Goal: Transaction & Acquisition: Purchase product/service

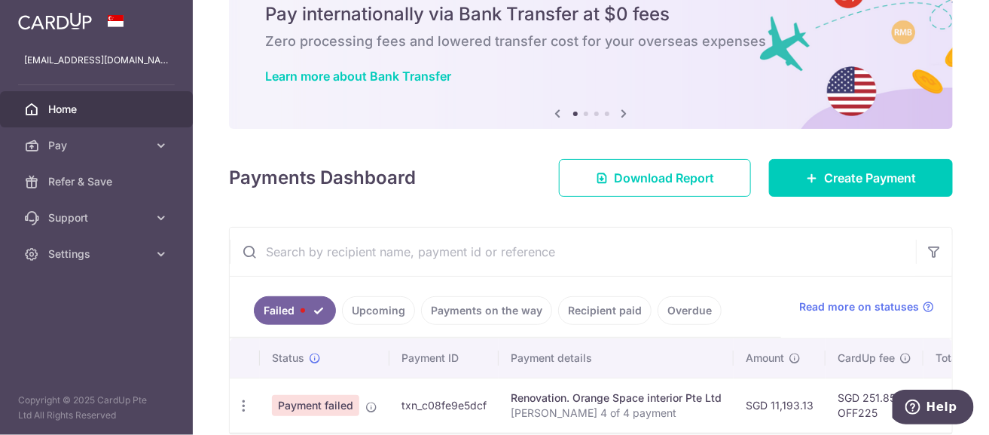
scroll to position [139, 0]
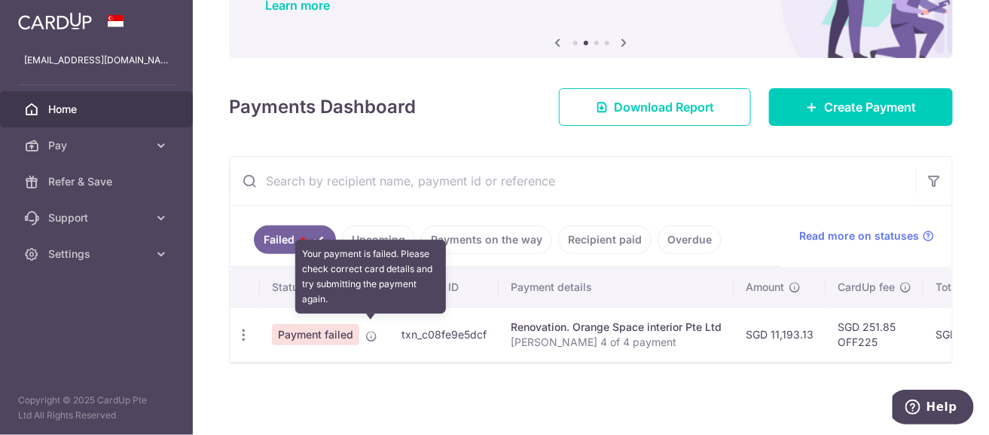
click at [367, 330] on icon at bounding box center [371, 336] width 12 height 12
click at [373, 330] on icon at bounding box center [371, 336] width 12 height 12
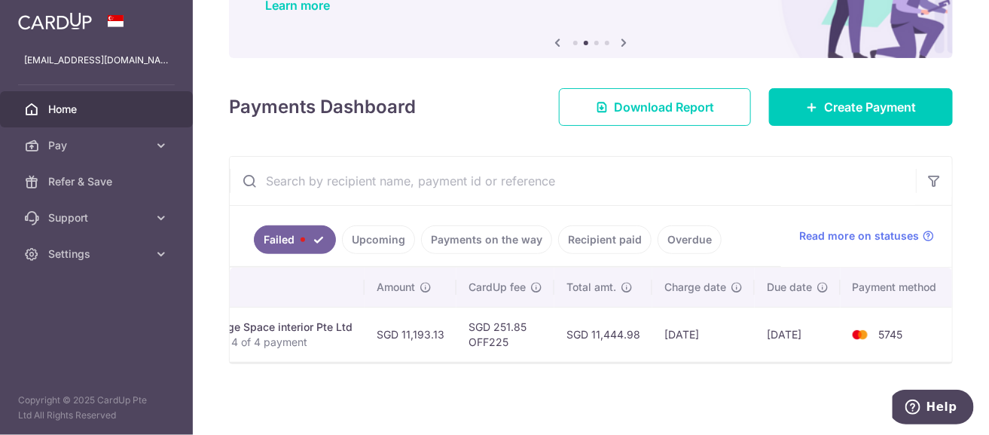
scroll to position [0, 0]
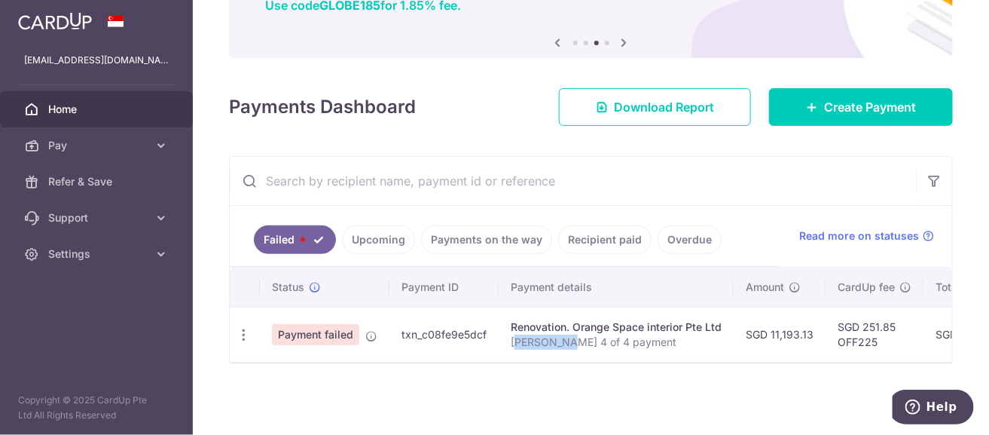
drag, startPoint x: 517, startPoint y: 350, endPoint x: 572, endPoint y: 351, distance: 54.2
click at [572, 351] on td "Renovation. Orange Space interior Pte Ltd Mabel Wong 4 of 4 payment" at bounding box center [616, 334] width 235 height 55
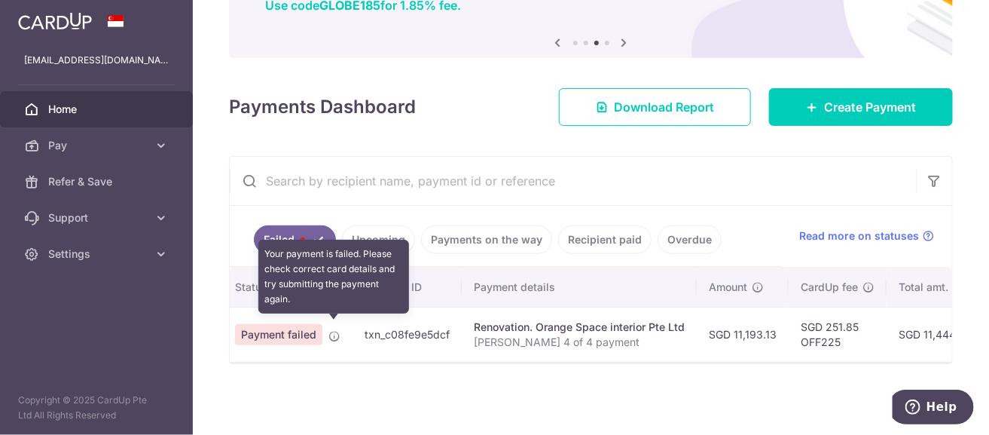
click at [334, 330] on icon at bounding box center [334, 336] width 12 height 12
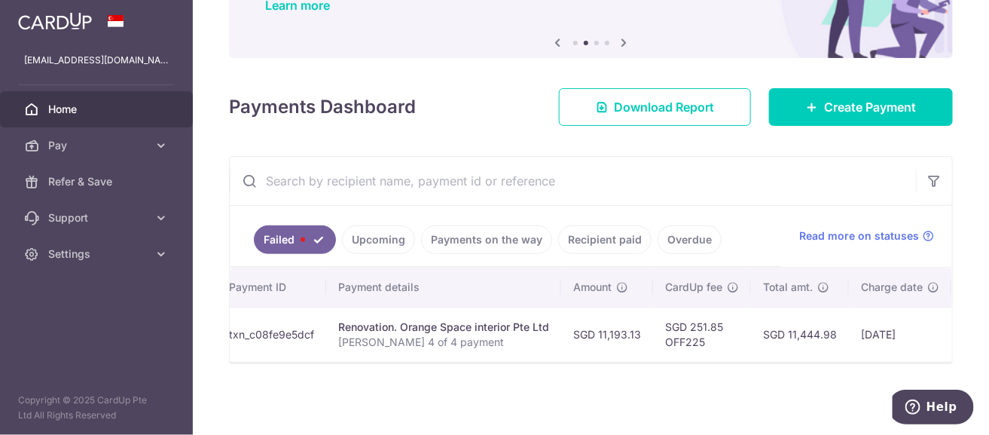
scroll to position [0, 0]
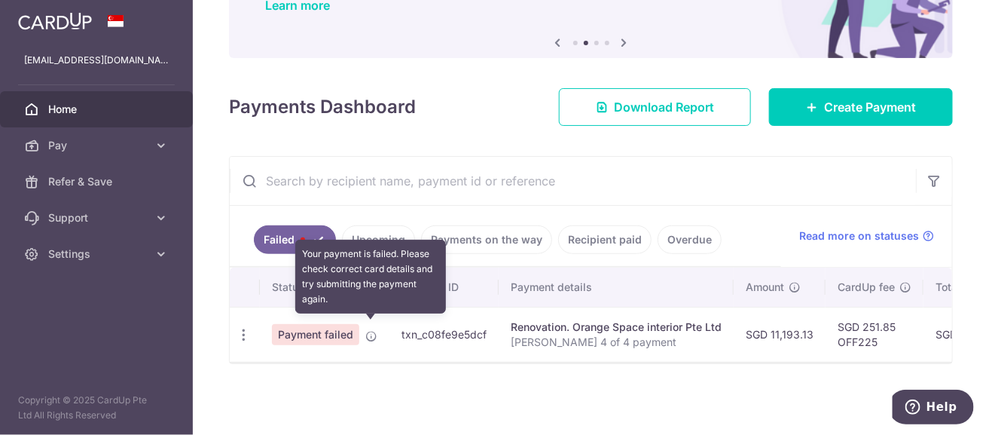
click at [368, 330] on icon at bounding box center [371, 336] width 12 height 12
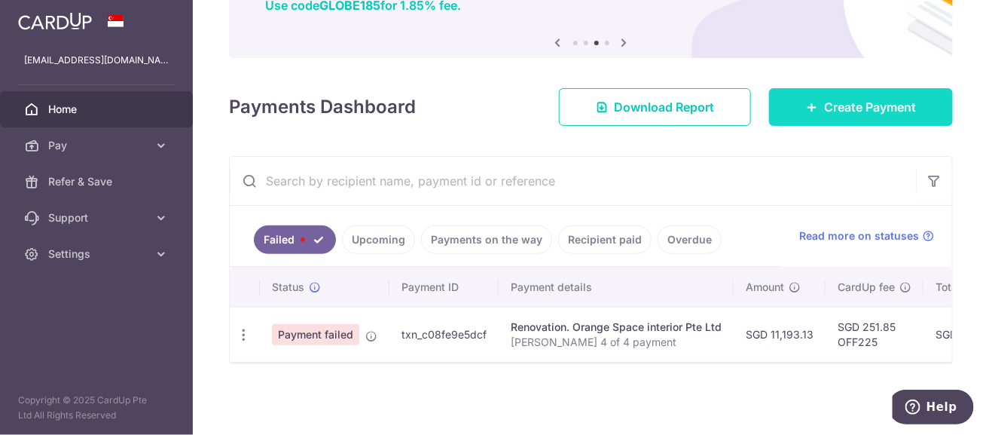
click at [835, 105] on span "Create Payment" at bounding box center [870, 107] width 92 height 18
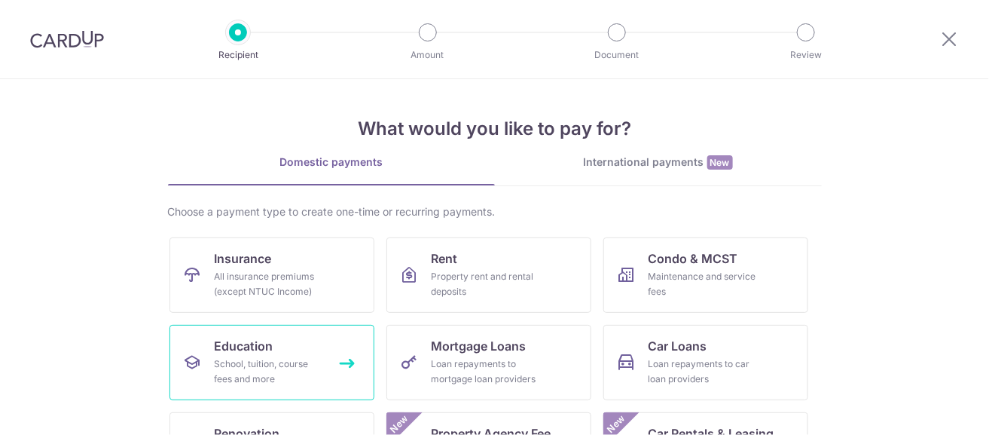
scroll to position [75, 0]
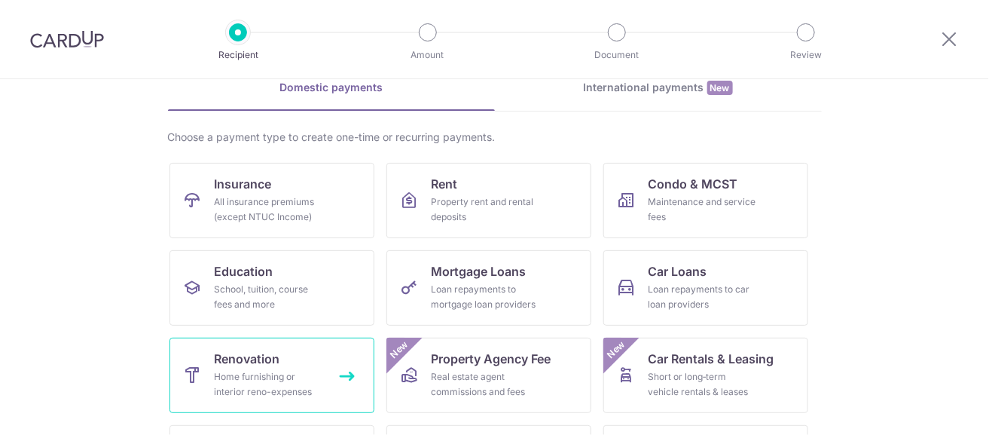
click at [246, 371] on div "Home furnishing or interior reno-expenses" at bounding box center [269, 384] width 108 height 30
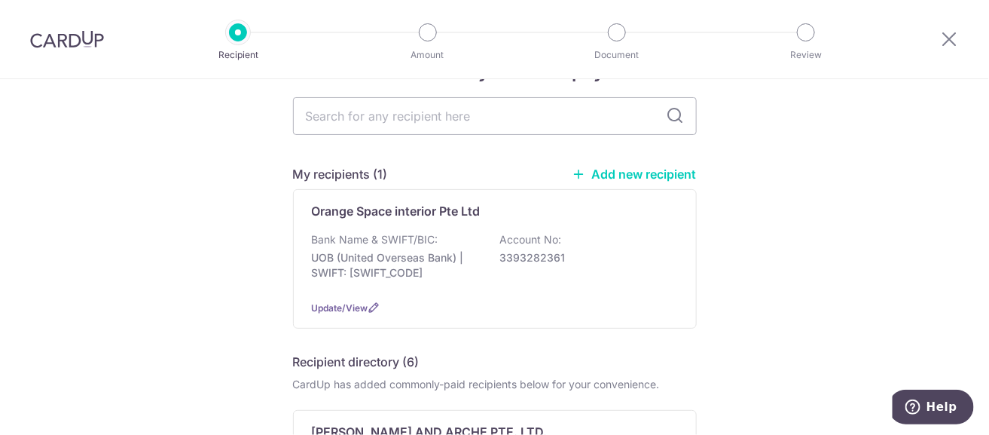
scroll to position [75, 0]
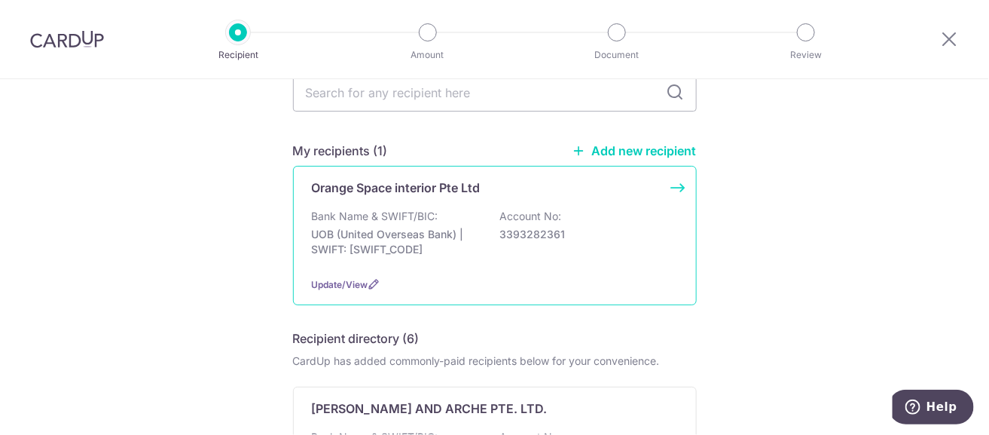
click at [451, 206] on div "Orange Space interior Pte Ltd Bank Name & SWIFT/BIC: UOB (United Overseas Bank)…" at bounding box center [495, 235] width 404 height 139
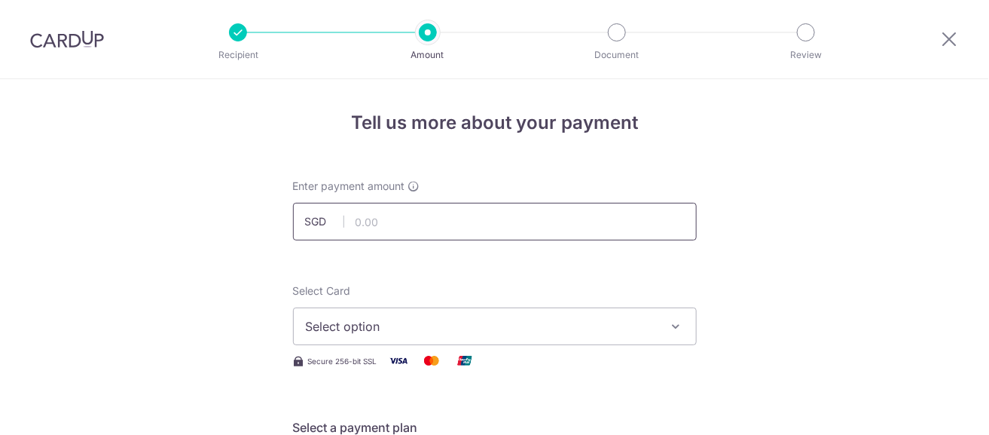
click at [433, 226] on input "text" at bounding box center [495, 222] width 404 height 38
click at [460, 215] on input "text" at bounding box center [495, 222] width 404 height 38
type input "11,193.13"
click at [447, 320] on span "Select option" at bounding box center [481, 326] width 351 height 18
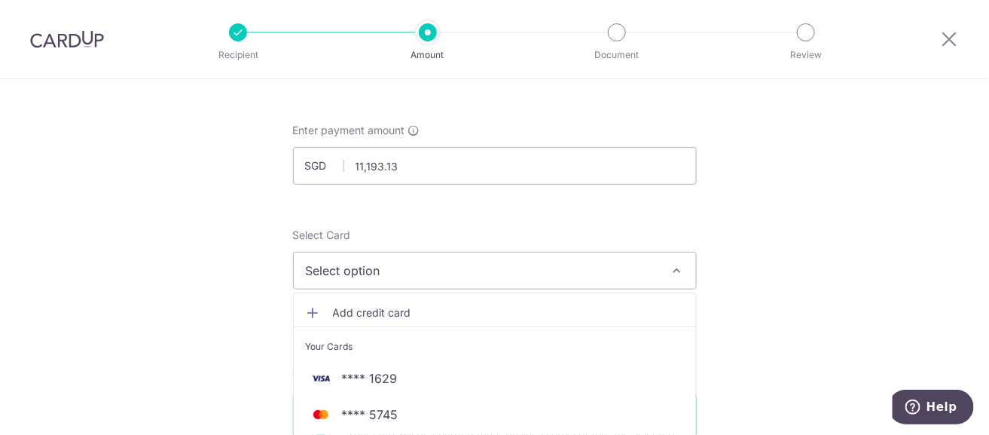
scroll to position [151, 0]
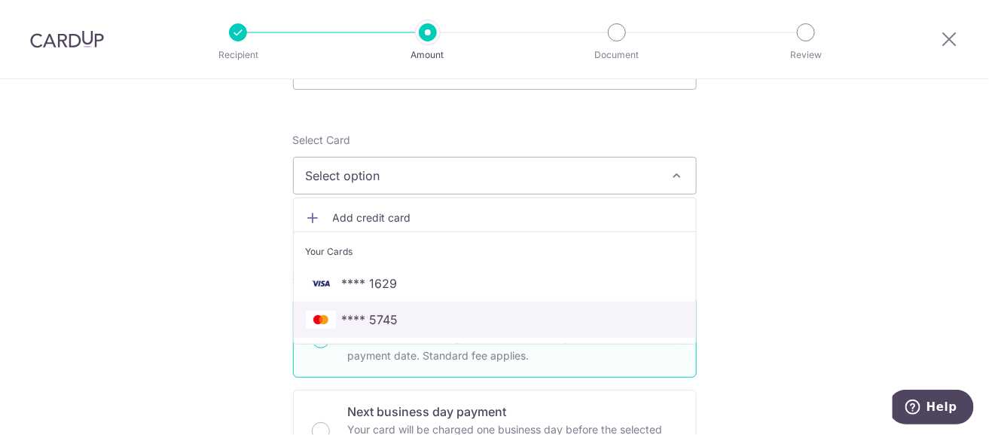
click at [447, 321] on span "**** 5745" at bounding box center [495, 319] width 378 height 18
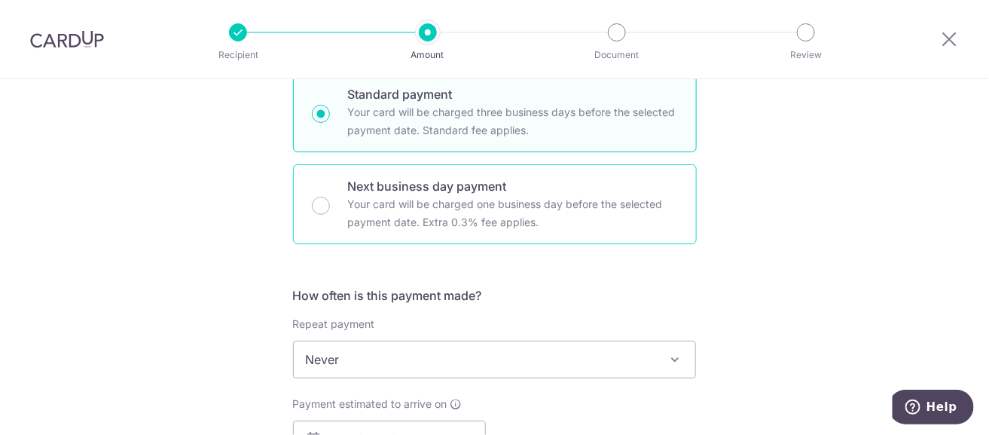
scroll to position [527, 0]
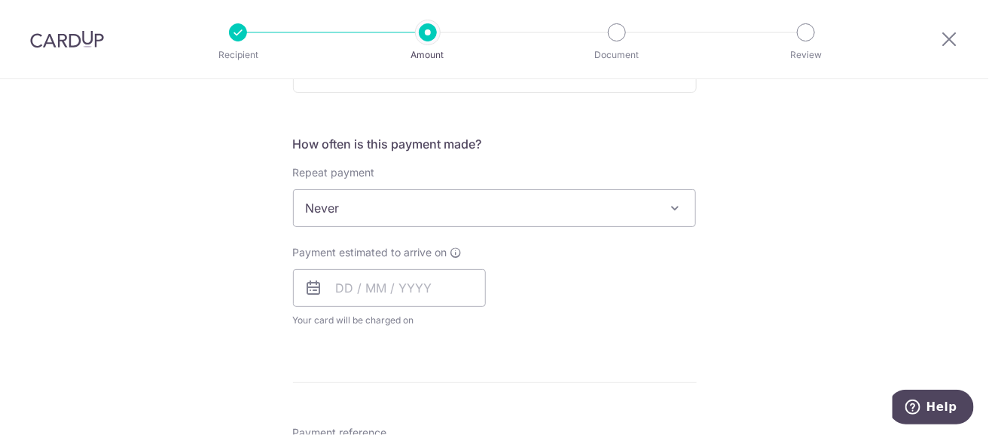
click at [625, 202] on span "Never" at bounding box center [495, 208] width 402 height 36
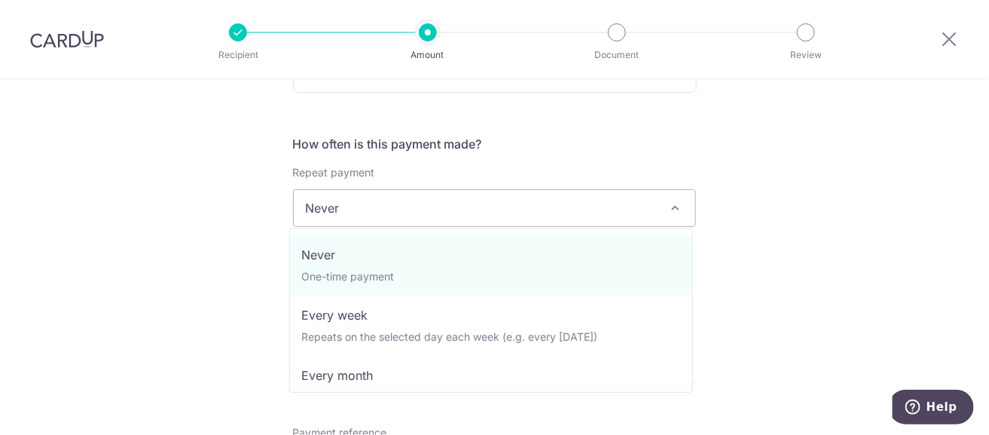
click at [519, 213] on span "Never" at bounding box center [495, 208] width 402 height 36
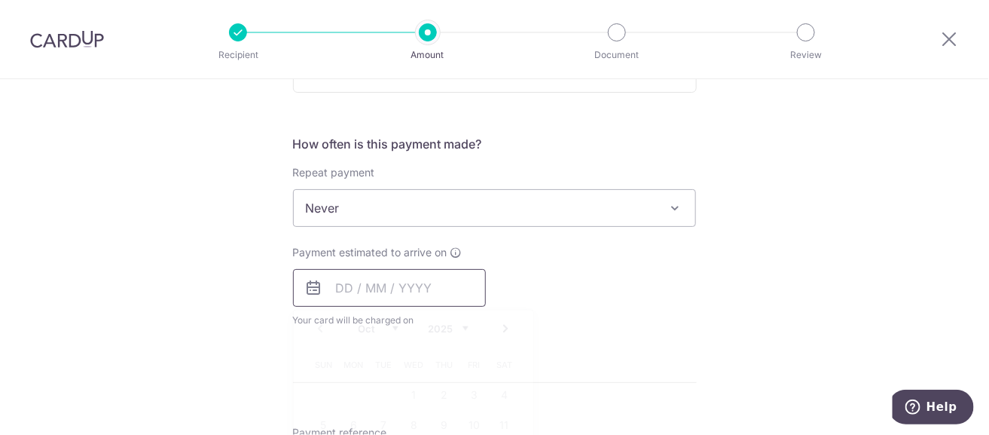
click at [430, 291] on input "text" at bounding box center [389, 288] width 193 height 38
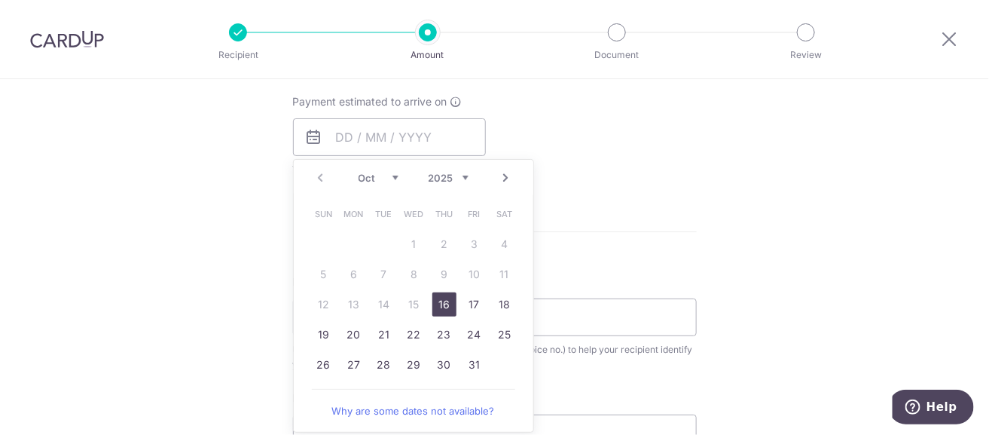
click at [447, 304] on link "16" at bounding box center [444, 304] width 24 height 24
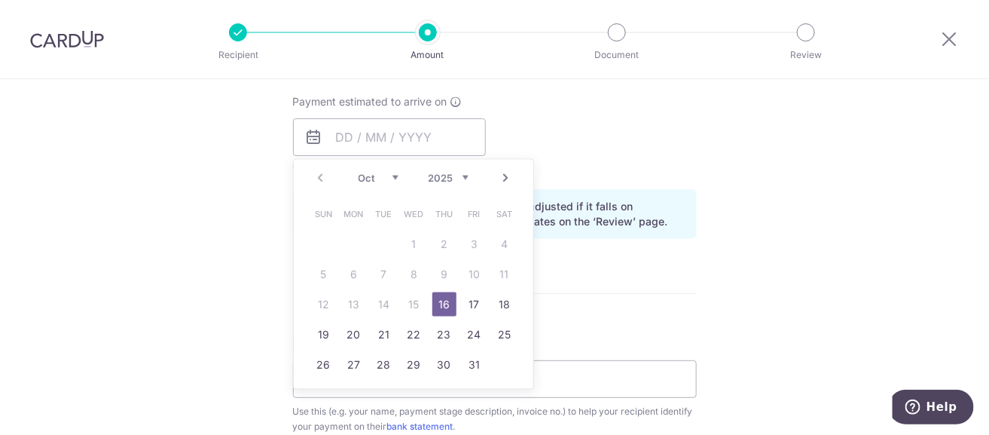
type input "16/10/2025"
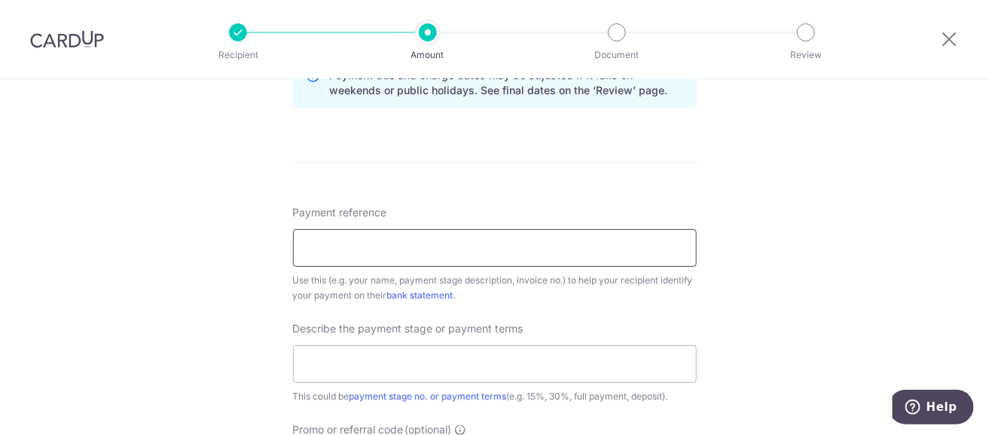
scroll to position [828, 0]
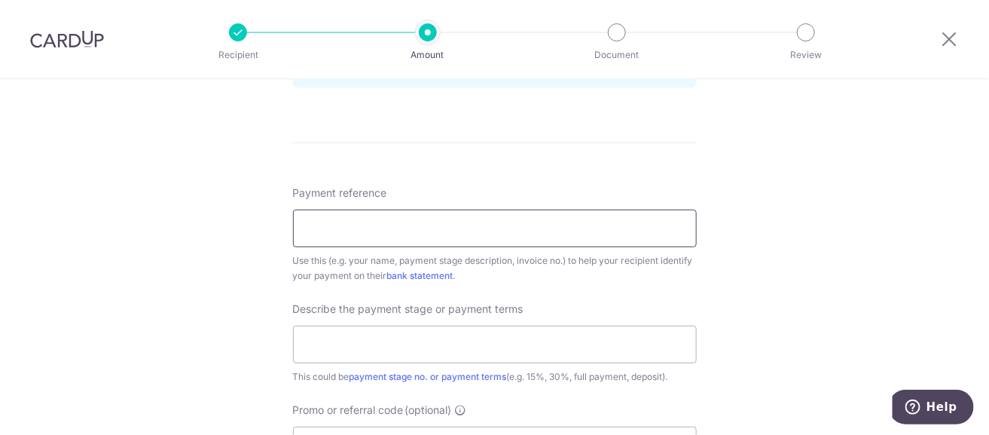
click at [435, 221] on input "Payment reference" at bounding box center [495, 228] width 404 height 38
type input "Mabel Wong 4 of 4 payment"
click at [375, 343] on input "text" at bounding box center [495, 344] width 404 height 38
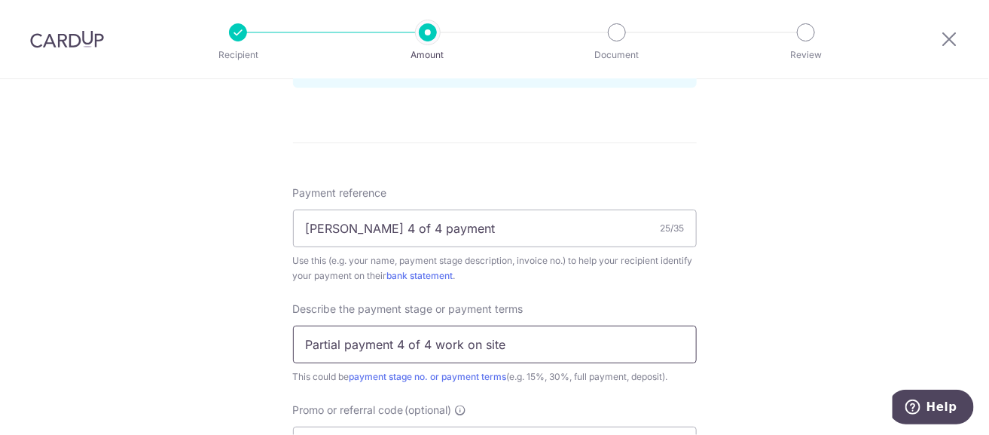
drag, startPoint x: 506, startPoint y: 343, endPoint x: 429, endPoint y: 345, distance: 77.6
click at [429, 345] on input "Partial payment 4 of 4 work on site" at bounding box center [495, 344] width 404 height 38
click at [482, 344] on input "Partial payment 4 of 4 - inv" at bounding box center [495, 344] width 404 height 38
click at [438, 343] on input "Partial payment 4 of 4 - inv-0243" at bounding box center [495, 344] width 404 height 38
type input "Partial payment 4 of 4 inv-0243"
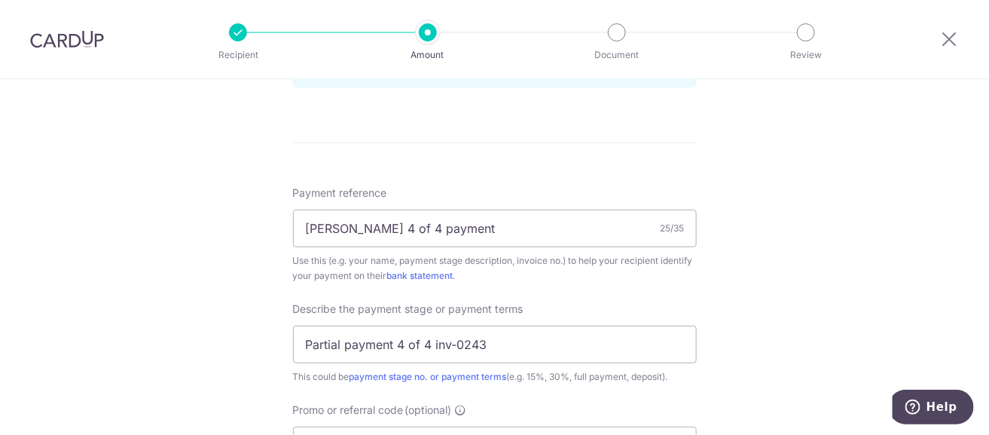
scroll to position [979, 0]
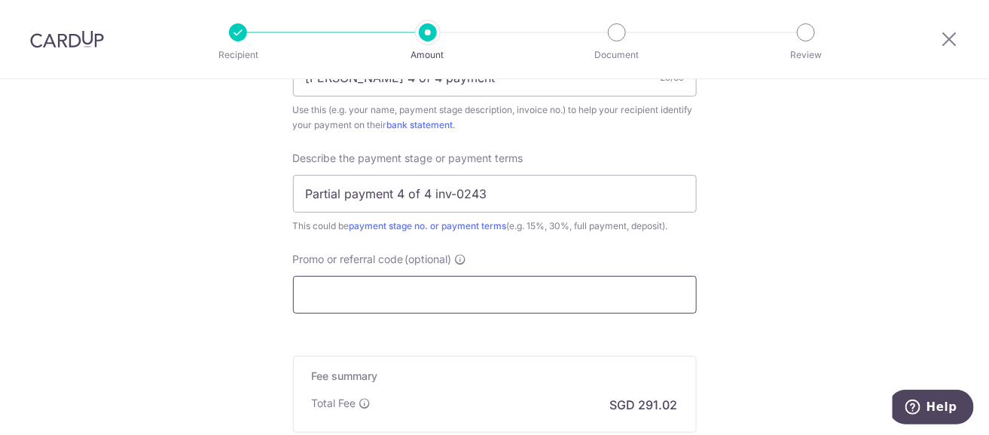
click at [458, 294] on input "Promo or referral code (optional)" at bounding box center [495, 295] width 404 height 38
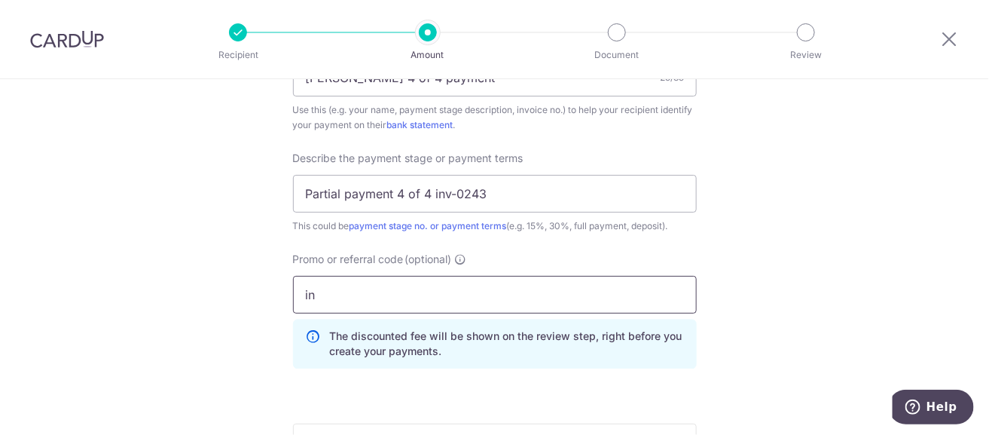
type input "i"
type input "off225"
click button "Add Card" at bounding box center [0, 0] width 0 height 0
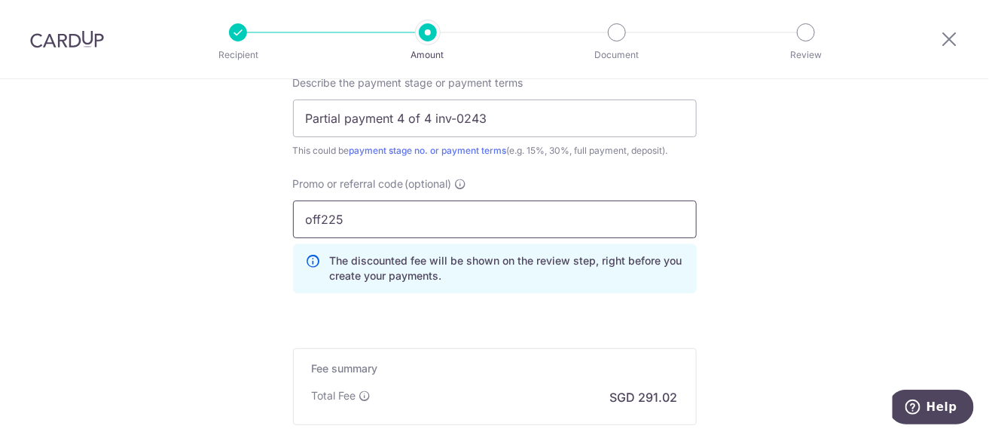
scroll to position [1233, 0]
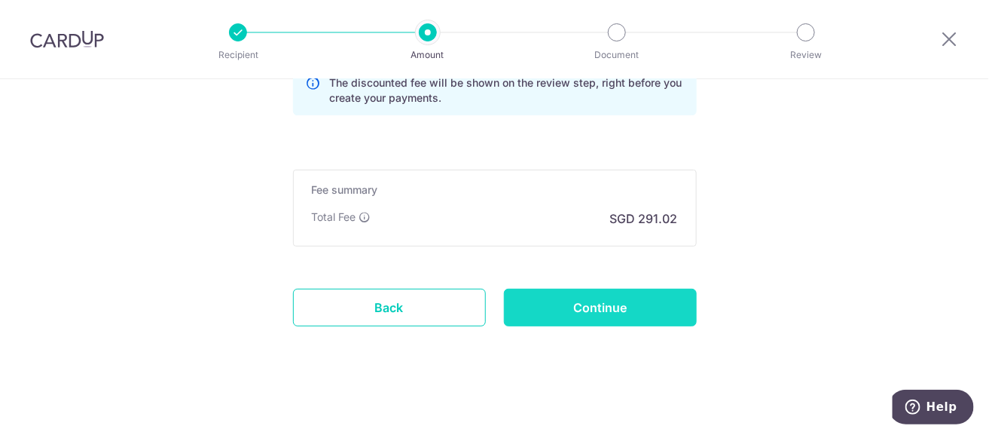
click at [628, 304] on input "Continue" at bounding box center [600, 307] width 193 height 38
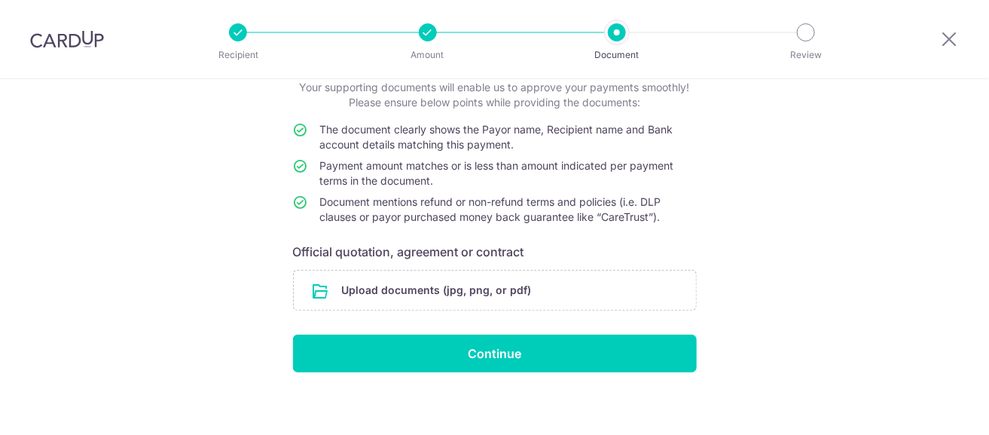
scroll to position [105, 0]
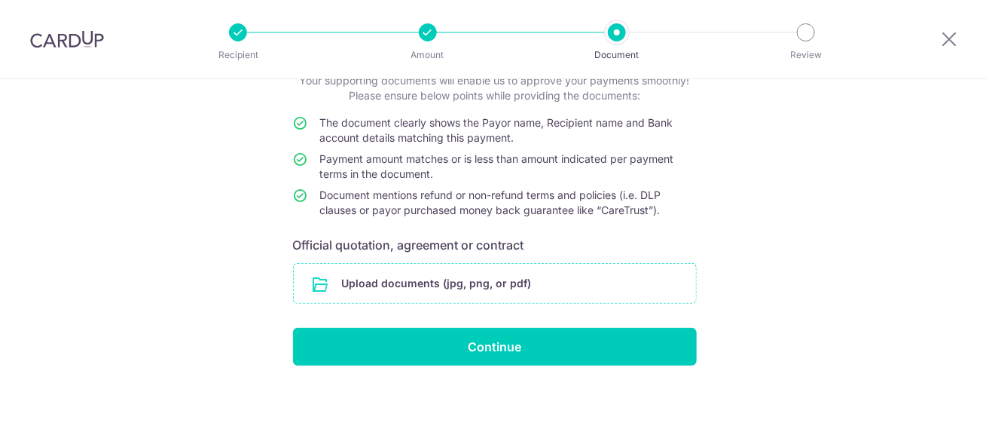
click at [490, 286] on input "file" at bounding box center [495, 283] width 402 height 39
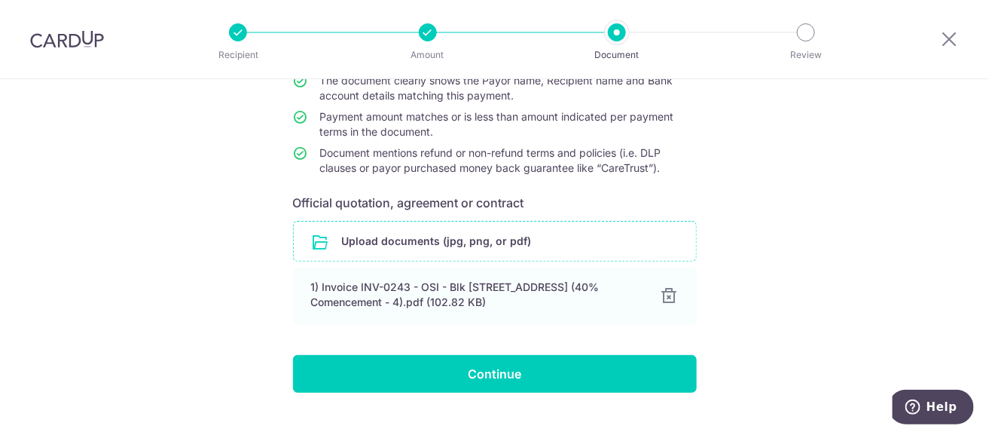
scroll to position [190, 0]
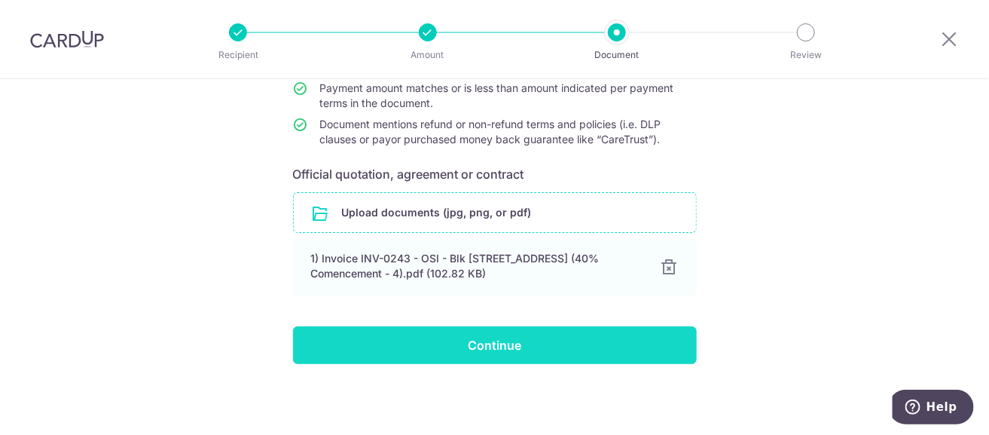
click at [511, 344] on input "Continue" at bounding box center [495, 345] width 404 height 38
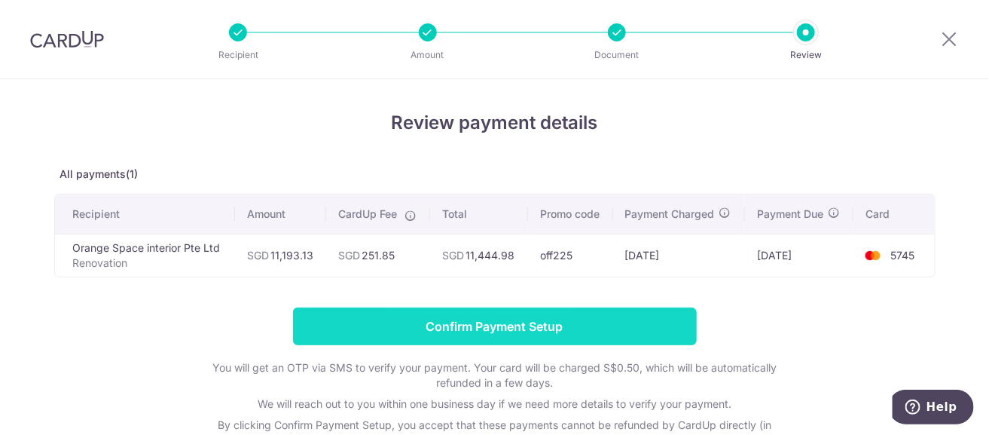
click at [493, 324] on input "Confirm Payment Setup" at bounding box center [495, 326] width 404 height 38
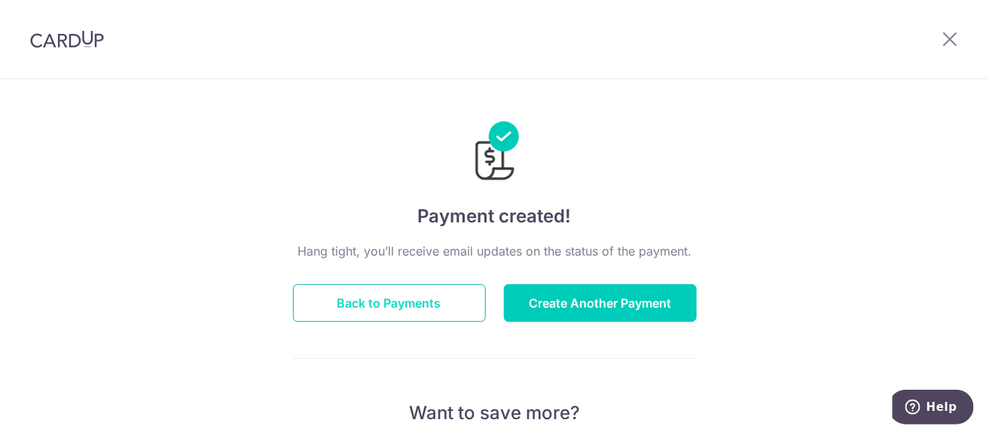
click at [438, 305] on button "Back to Payments" at bounding box center [389, 303] width 193 height 38
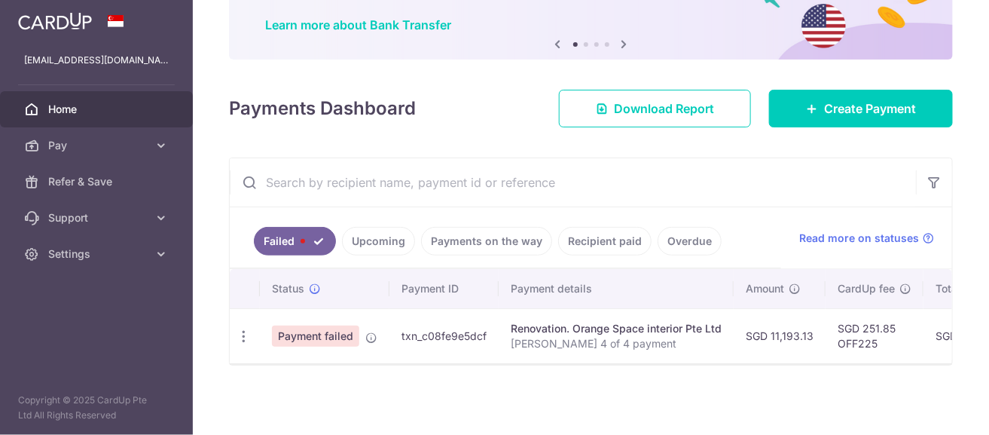
scroll to position [121, 0]
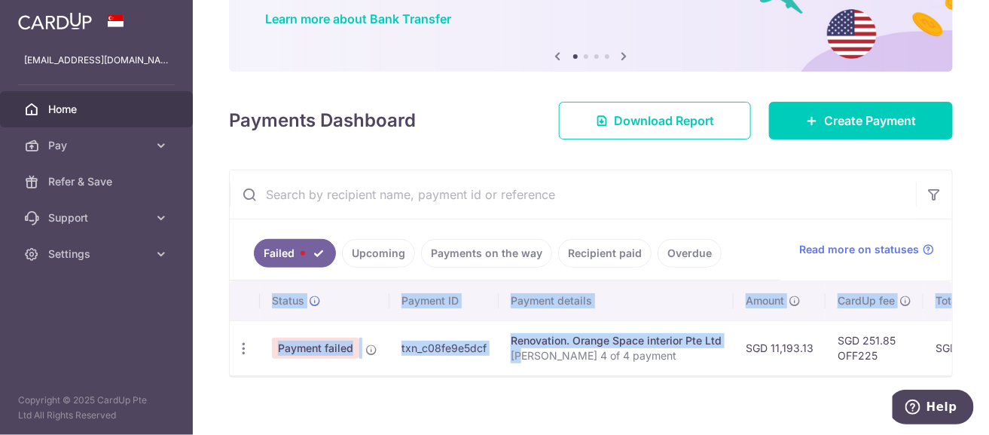
drag, startPoint x: 523, startPoint y: 371, endPoint x: 600, endPoint y: 377, distance: 77.1
click at [600, 375] on div "Status Payment ID Payment details Amount CardUp fee Total amt. Charge date Due …" at bounding box center [591, 328] width 722 height 94
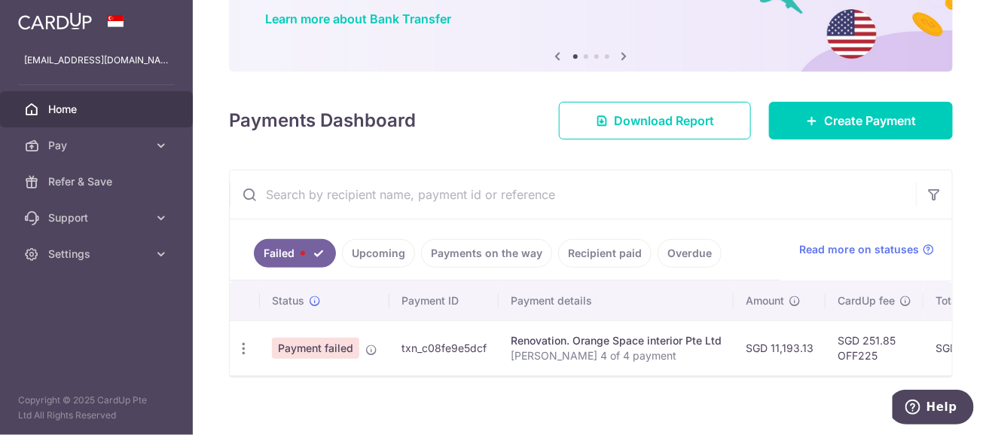
click at [594, 420] on div "× Pause Schedule Pause all future payments in this series Pause just this one p…" at bounding box center [591, 217] width 796 height 435
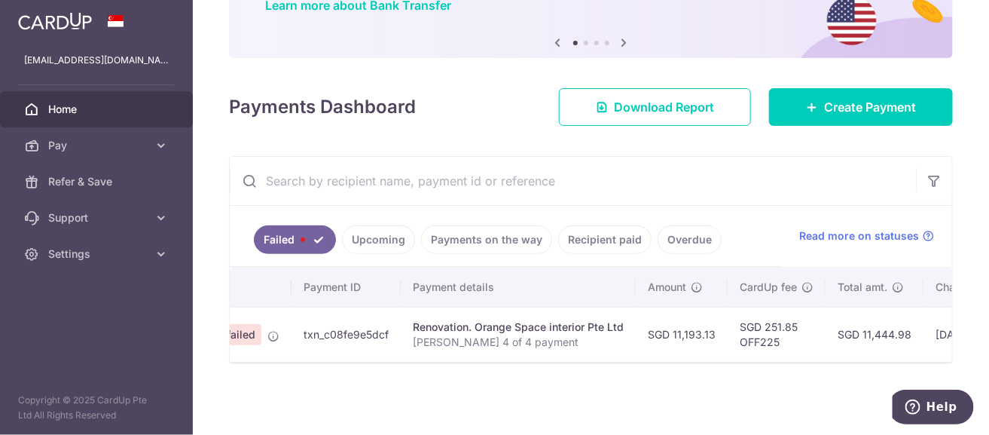
scroll to position [0, 0]
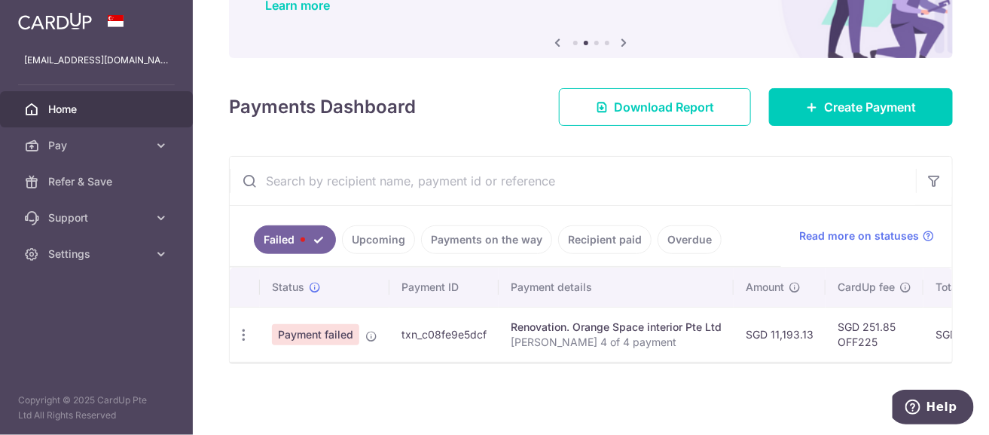
click at [390, 236] on link "Upcoming" at bounding box center [378, 239] width 73 height 29
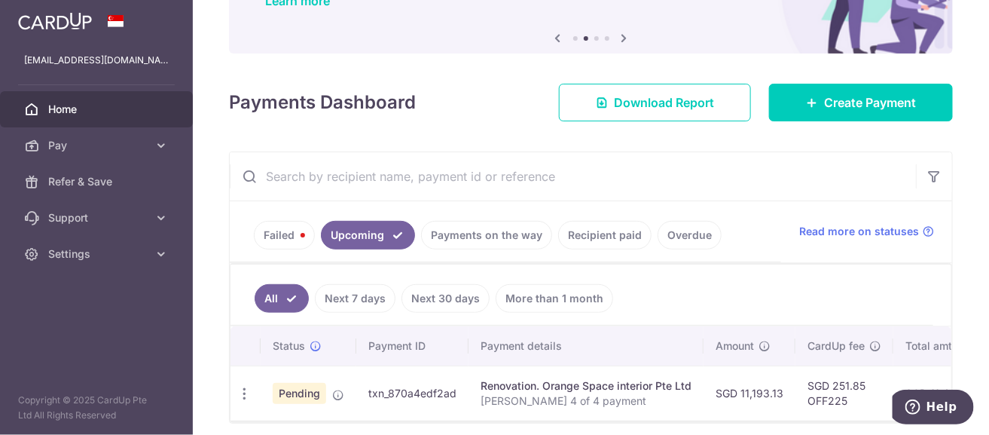
scroll to position [202, 0]
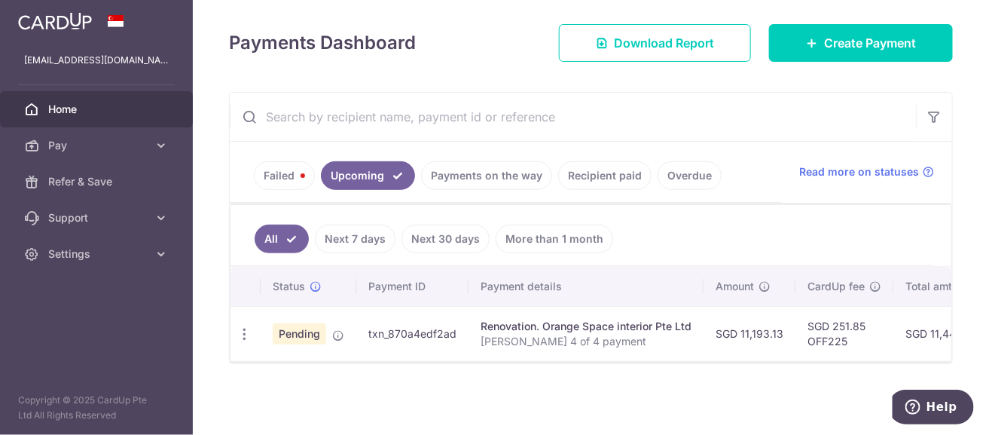
click at [285, 166] on link "Failed" at bounding box center [284, 175] width 61 height 29
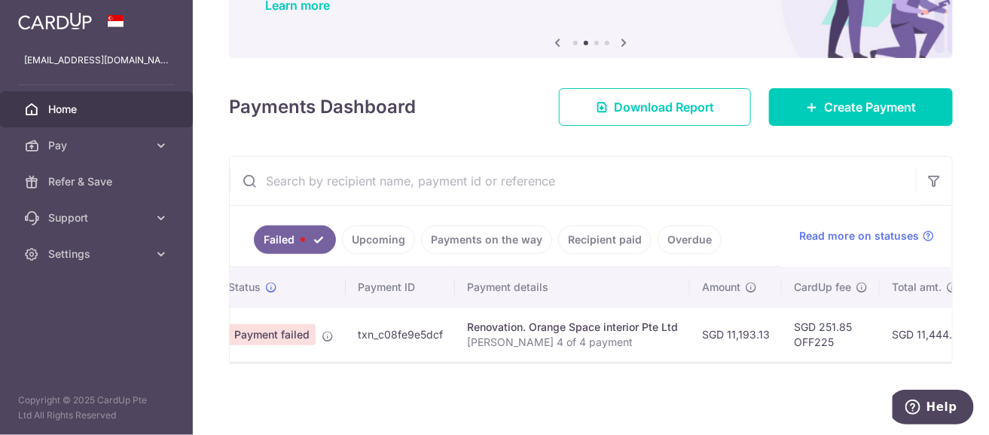
scroll to position [0, 0]
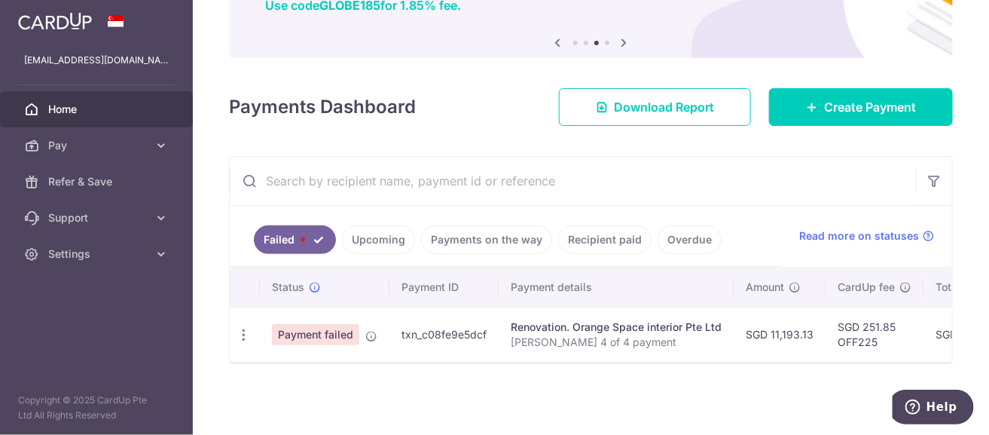
click at [386, 236] on link "Upcoming" at bounding box center [378, 239] width 73 height 29
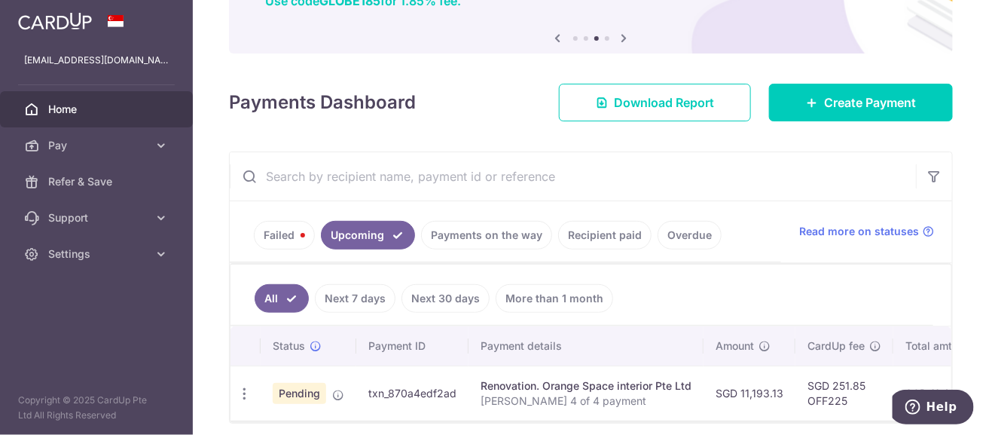
click at [287, 237] on link "Failed" at bounding box center [284, 235] width 61 height 29
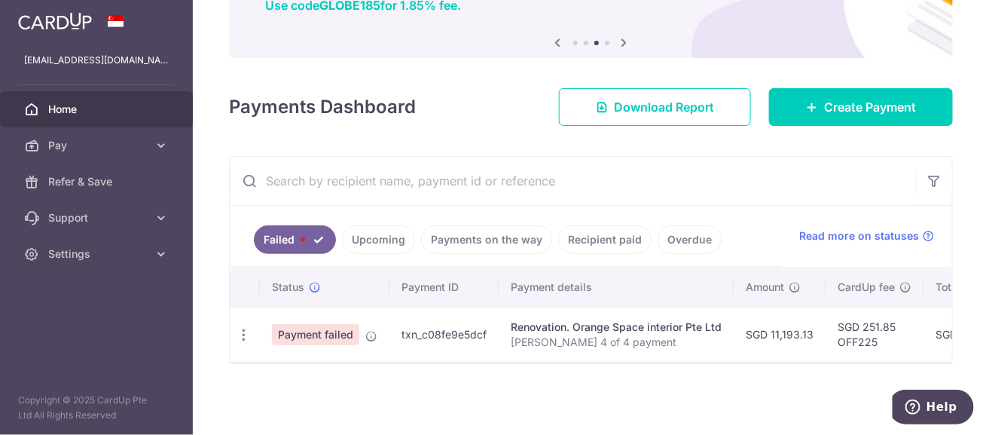
click at [376, 230] on link "Upcoming" at bounding box center [378, 239] width 73 height 29
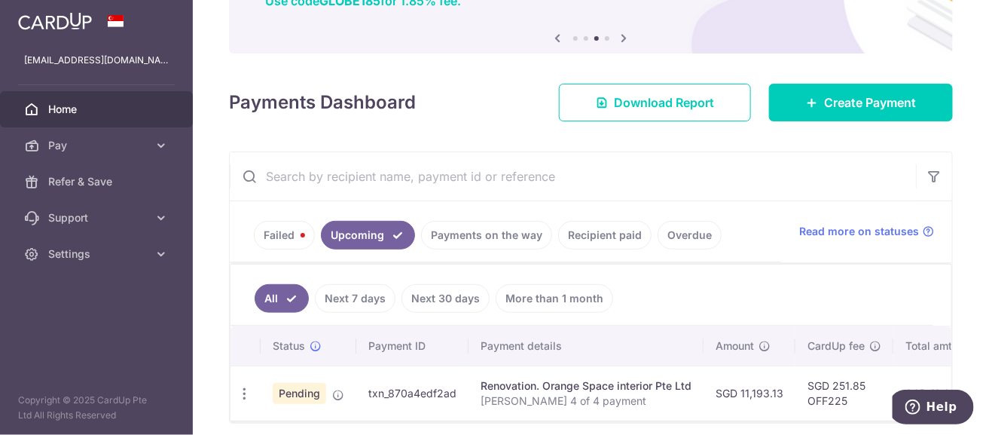
click at [317, 233] on li "Upcoming" at bounding box center [365, 235] width 100 height 29
click at [291, 233] on link "Failed" at bounding box center [284, 235] width 61 height 29
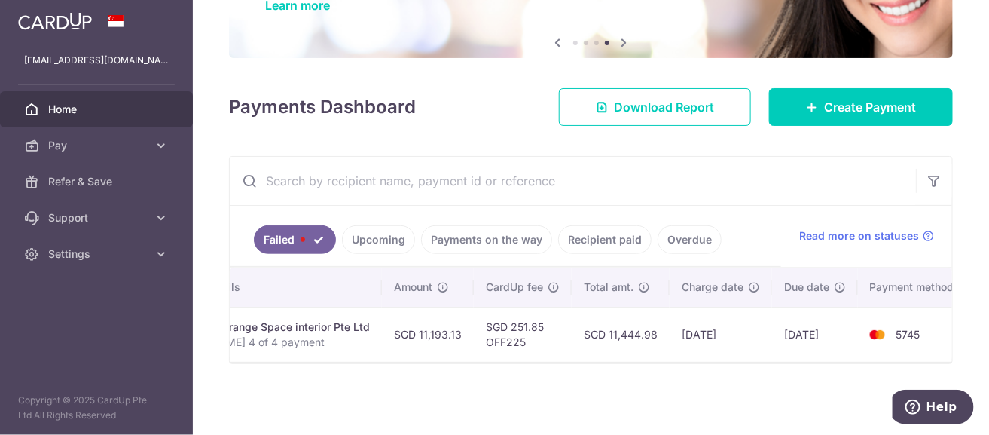
scroll to position [0, 368]
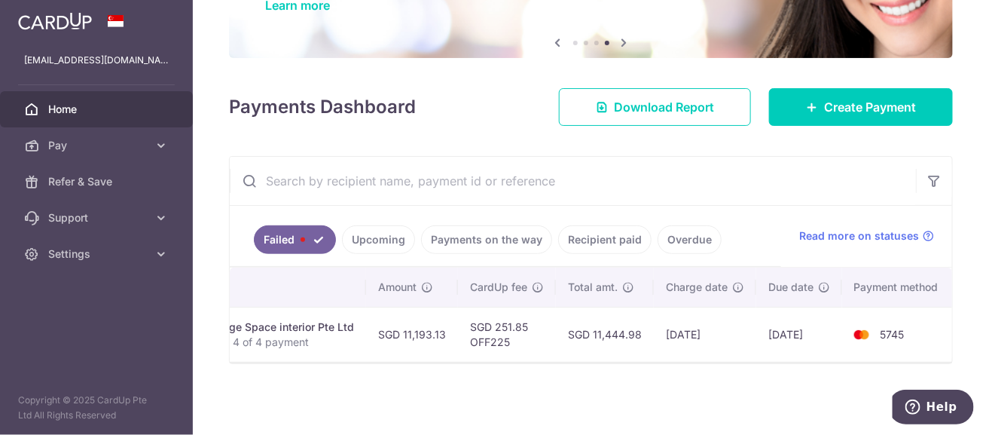
click at [369, 230] on link "Upcoming" at bounding box center [378, 239] width 73 height 29
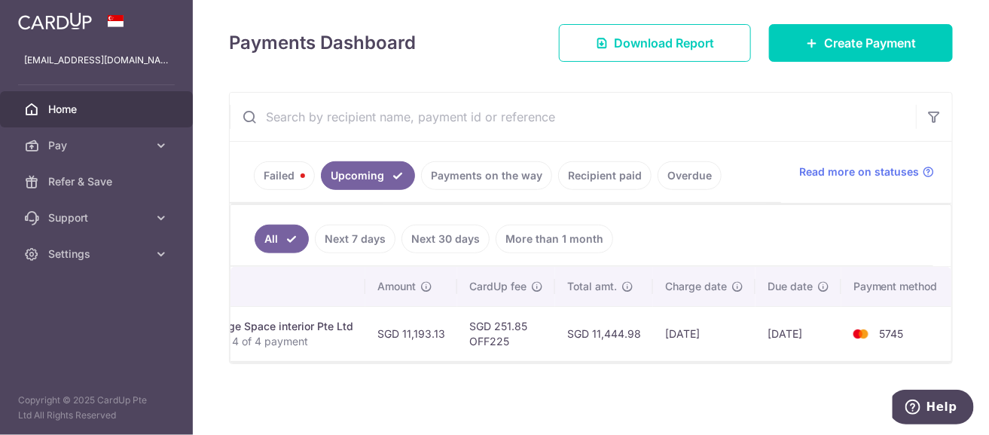
scroll to position [0, 0]
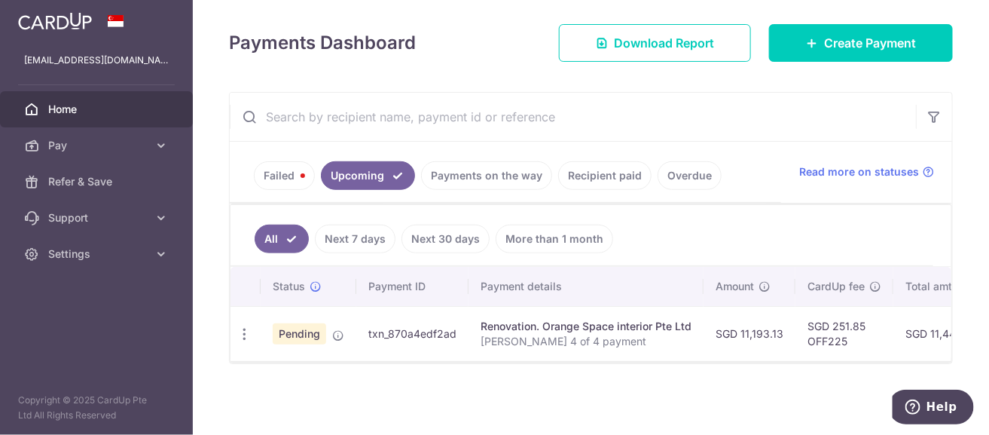
click at [508, 173] on link "Payments on the way" at bounding box center [486, 175] width 131 height 29
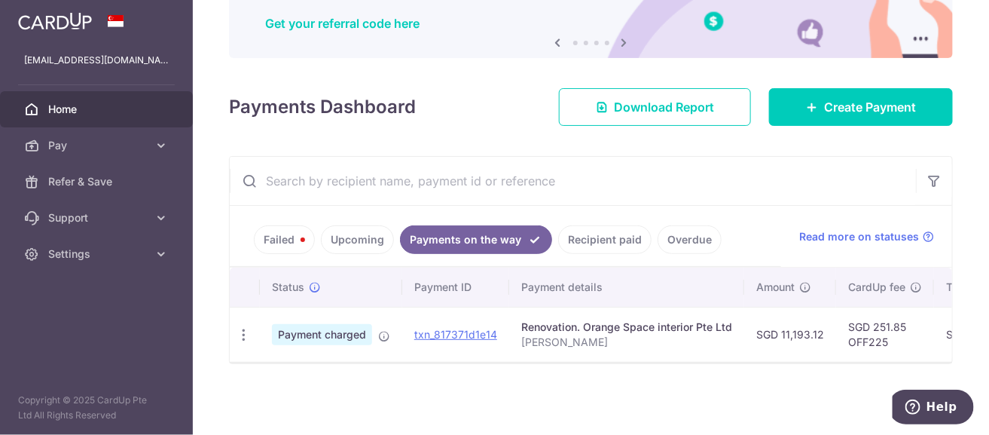
click at [349, 230] on link "Upcoming" at bounding box center [357, 239] width 73 height 29
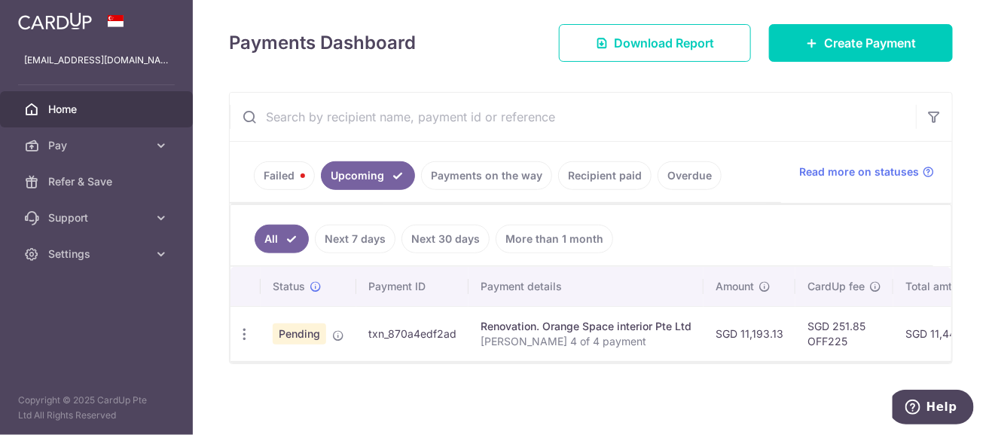
click at [362, 232] on link "Next 7 days" at bounding box center [355, 238] width 81 height 29
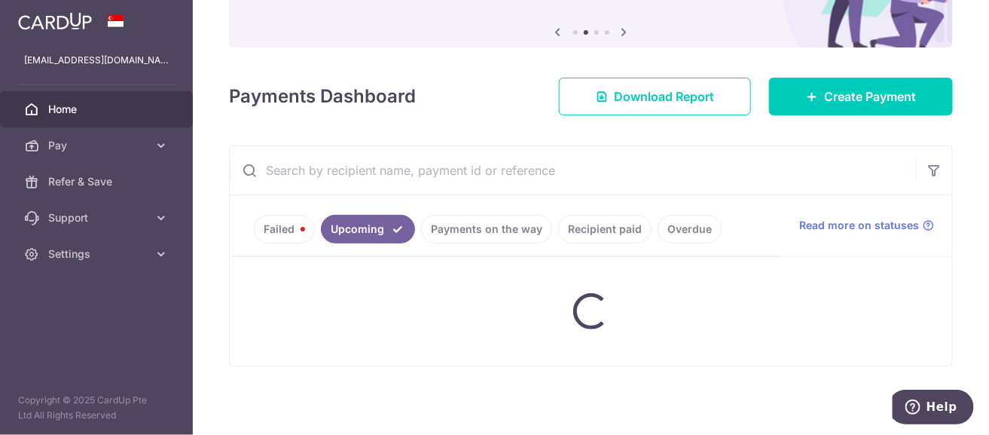
scroll to position [202, 0]
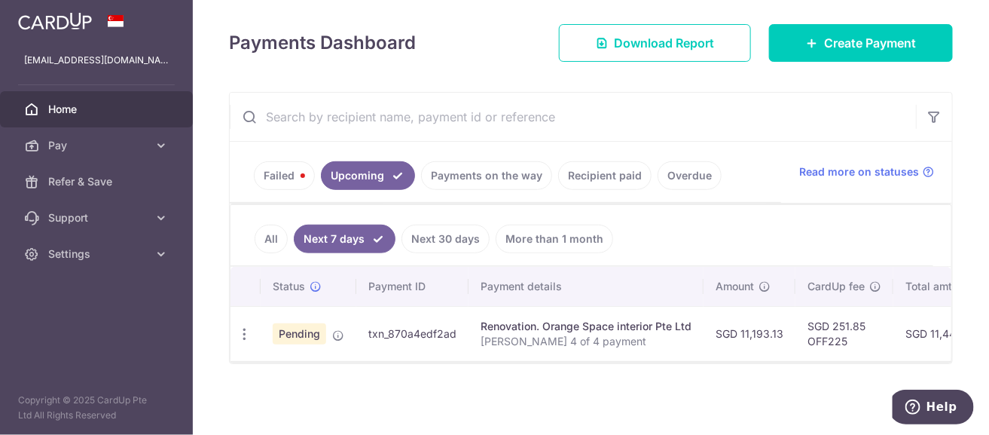
click at [267, 230] on link "All" at bounding box center [271, 238] width 33 height 29
click at [283, 177] on link "Failed" at bounding box center [284, 175] width 61 height 29
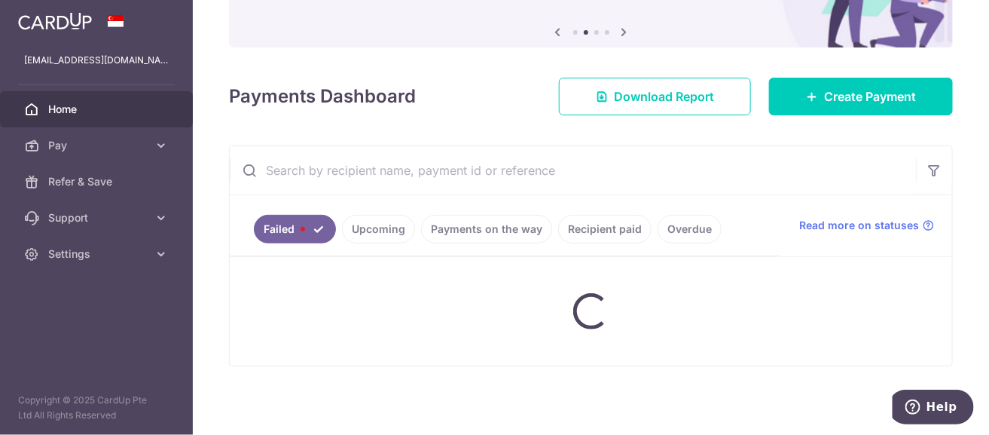
scroll to position [139, 0]
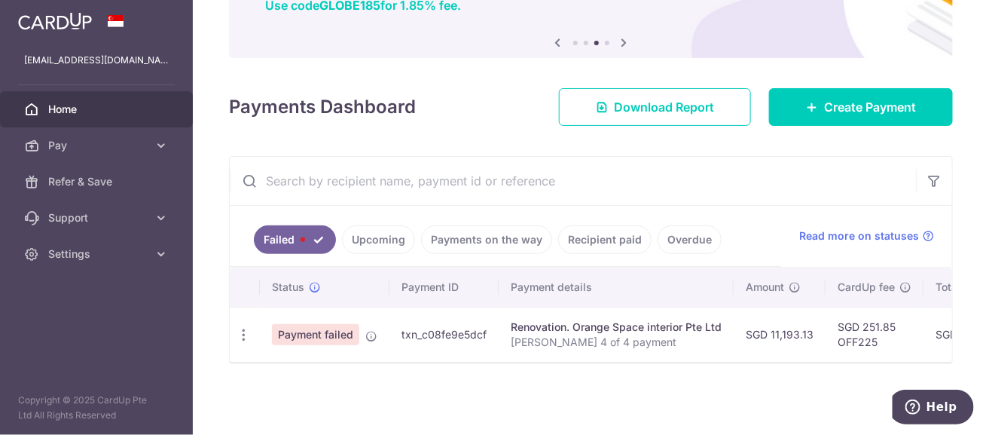
click at [383, 236] on link "Upcoming" at bounding box center [378, 239] width 73 height 29
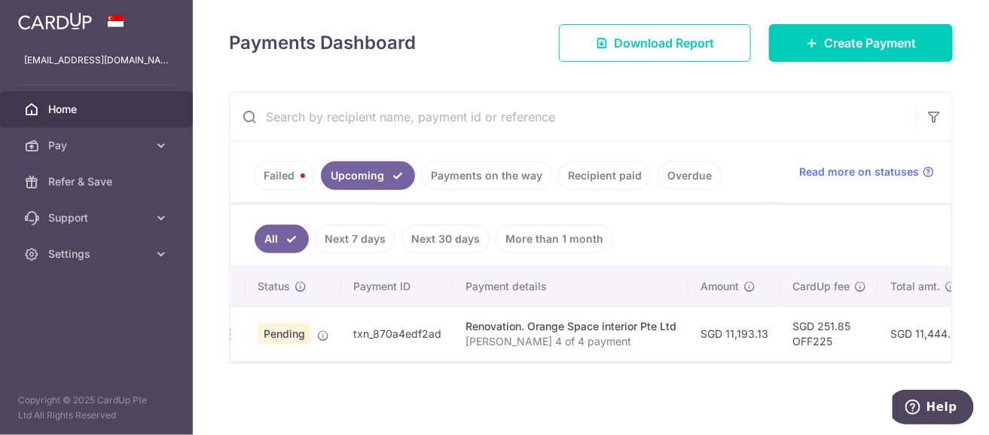
scroll to position [0, 0]
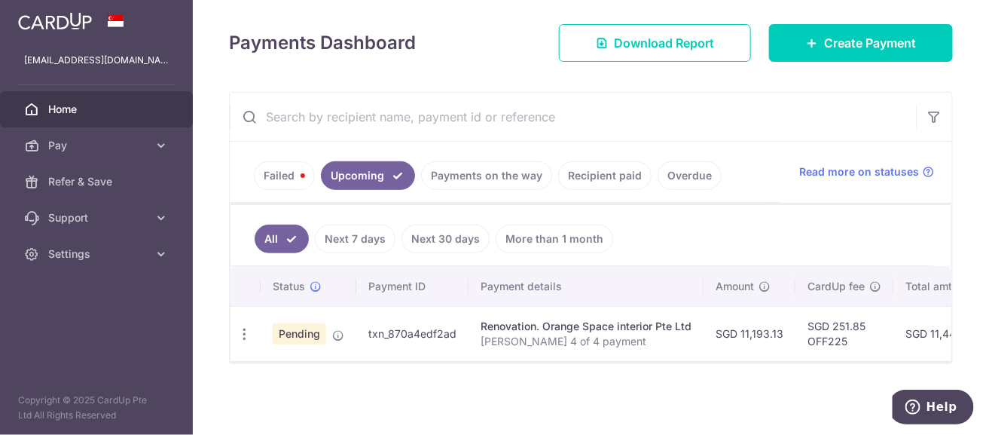
click at [508, 167] on link "Payments on the way" at bounding box center [486, 175] width 131 height 29
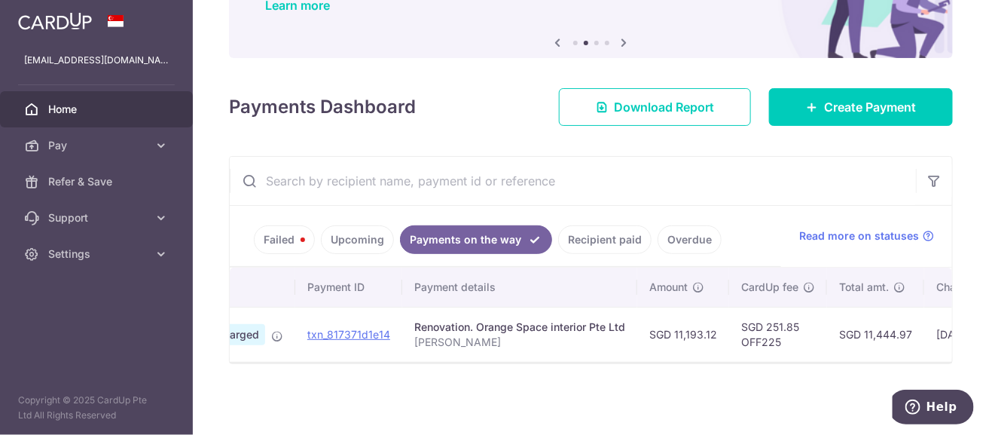
scroll to position [0, 62]
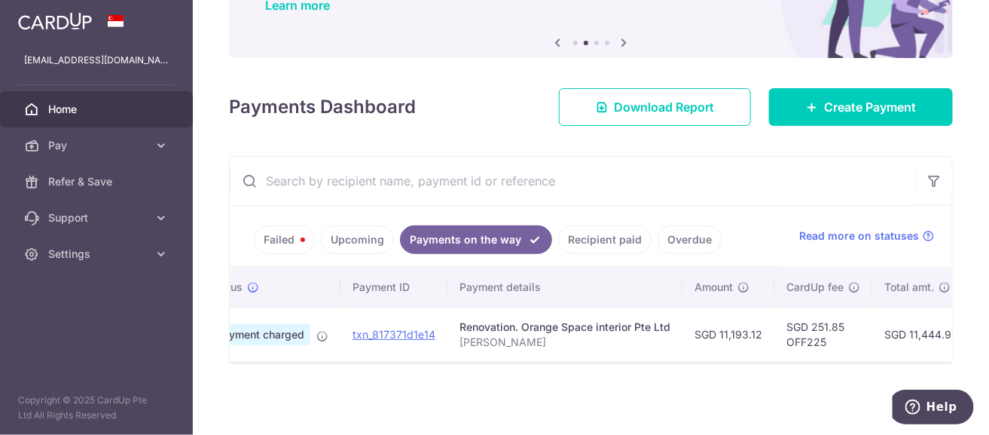
click at [604, 238] on link "Recipient paid" at bounding box center [604, 239] width 93 height 29
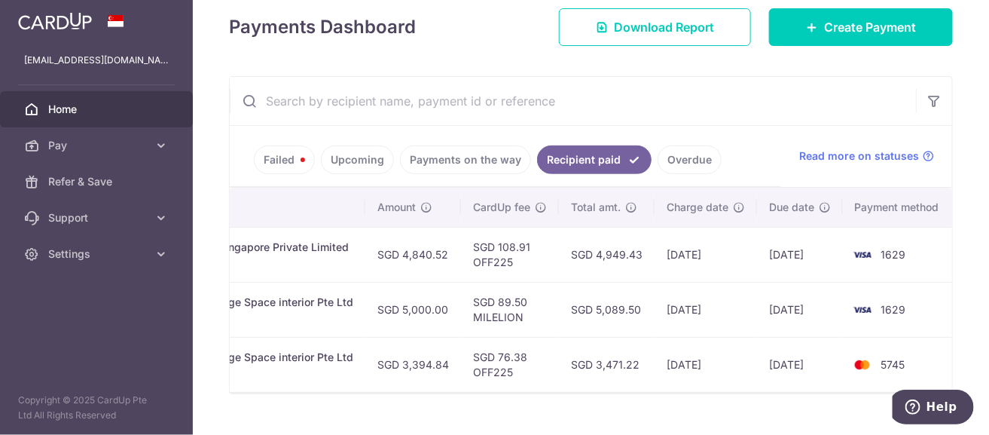
scroll to position [0, 369]
click at [682, 165] on link "Overdue" at bounding box center [690, 159] width 64 height 29
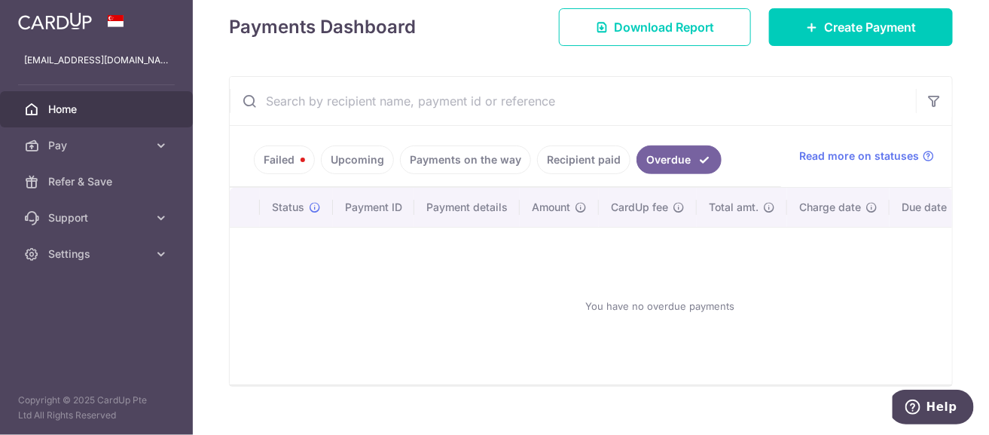
click at [595, 153] on link "Recipient paid" at bounding box center [583, 159] width 93 height 29
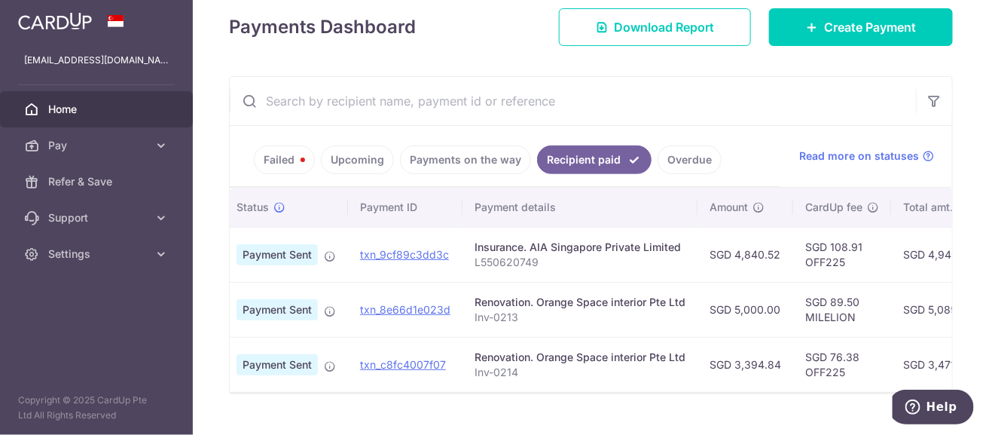
scroll to position [0, 0]
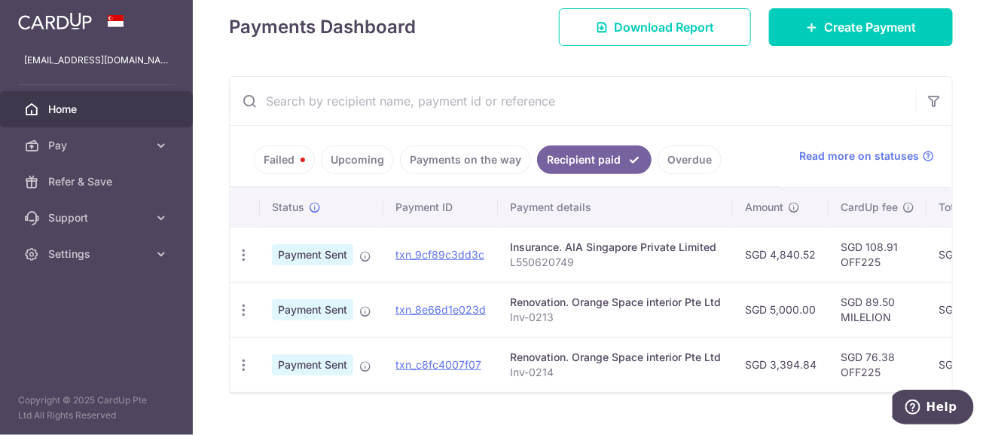
click at [447, 154] on link "Payments on the way" at bounding box center [465, 159] width 131 height 29
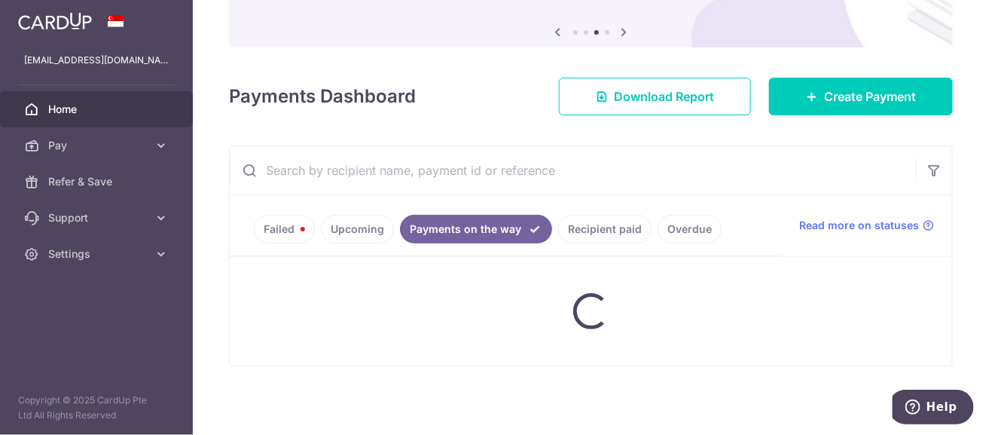
scroll to position [139, 0]
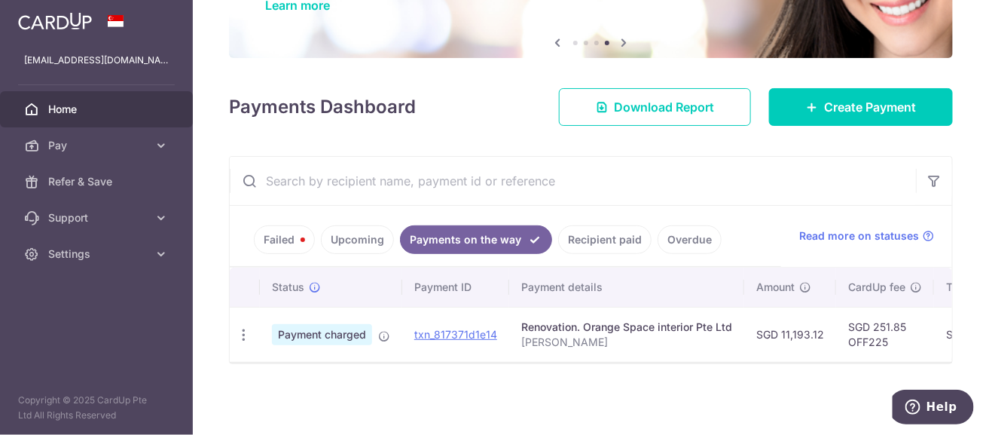
click at [358, 236] on link "Upcoming" at bounding box center [357, 239] width 73 height 29
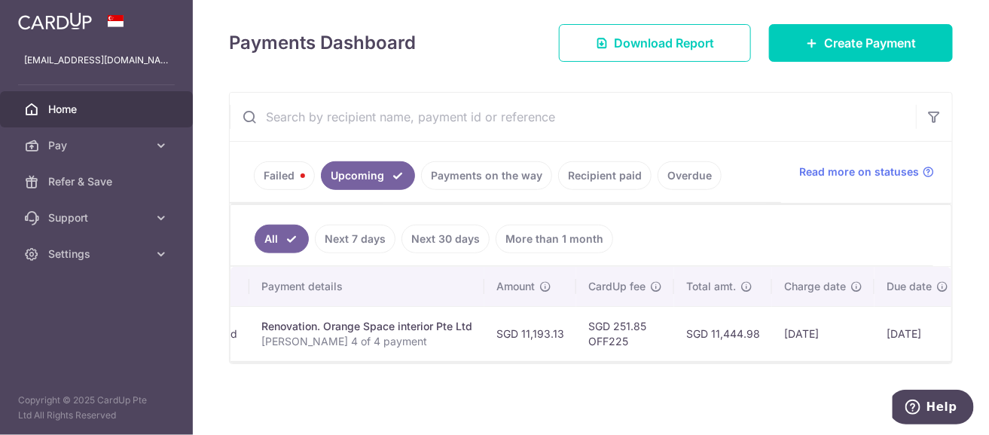
scroll to position [0, 220]
click at [494, 166] on link "Payments on the way" at bounding box center [486, 175] width 131 height 29
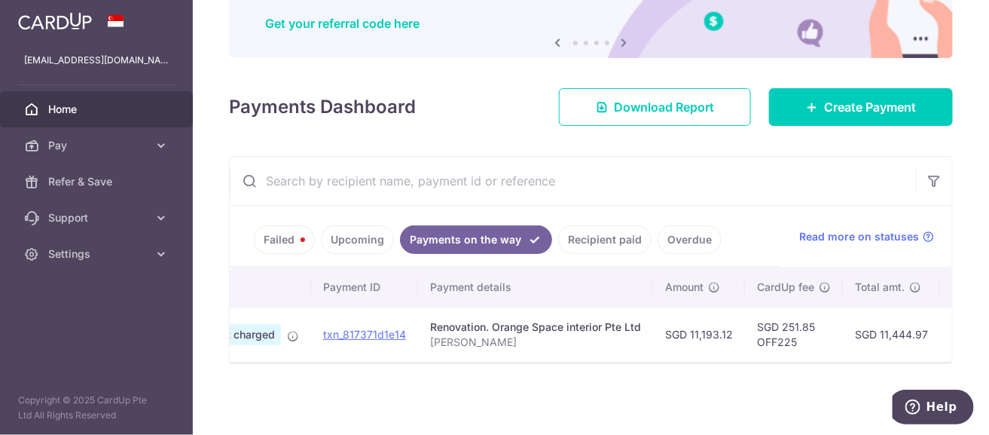
scroll to position [0, 0]
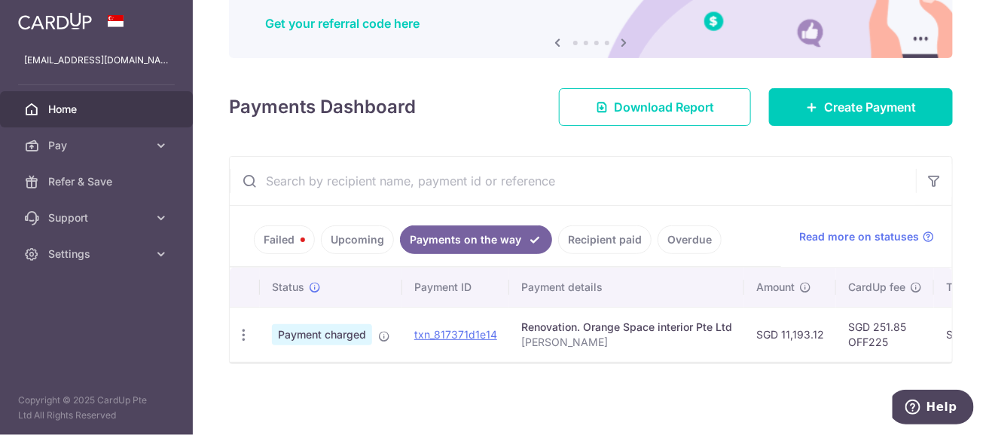
click at [355, 228] on link "Upcoming" at bounding box center [357, 239] width 73 height 29
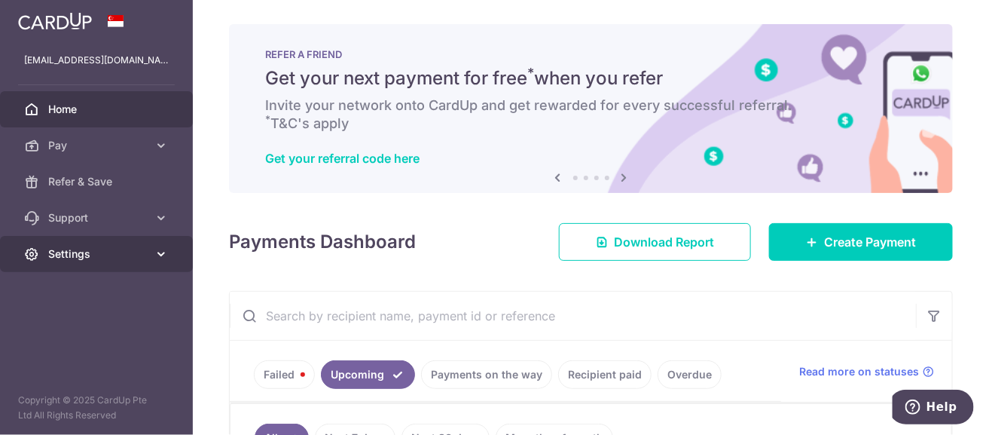
click at [169, 255] on link "Settings" at bounding box center [96, 254] width 193 height 36
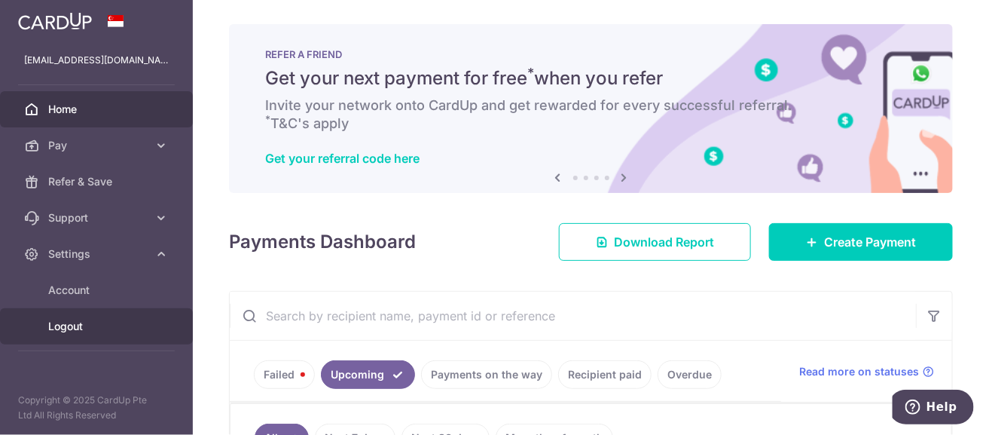
click at [66, 321] on span "Logout" at bounding box center [97, 326] width 99 height 15
